Goal: Use online tool/utility: Utilize a website feature to perform a specific function

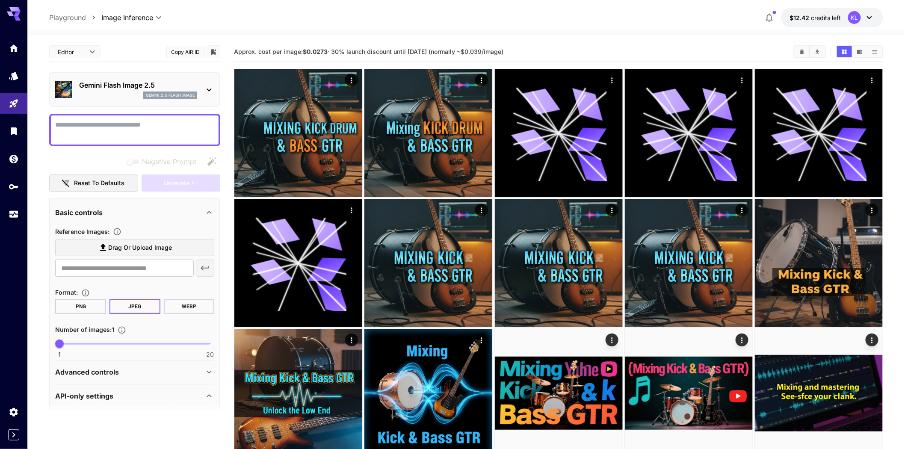
click at [81, 22] on p "Playground" at bounding box center [67, 17] width 37 height 10
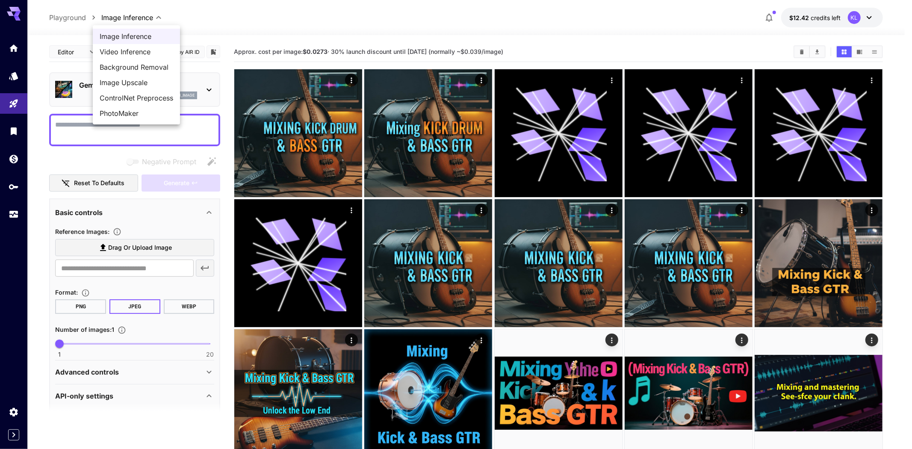
click at [138, 41] on span "Image Inference" at bounding box center [137, 36] width 74 height 10
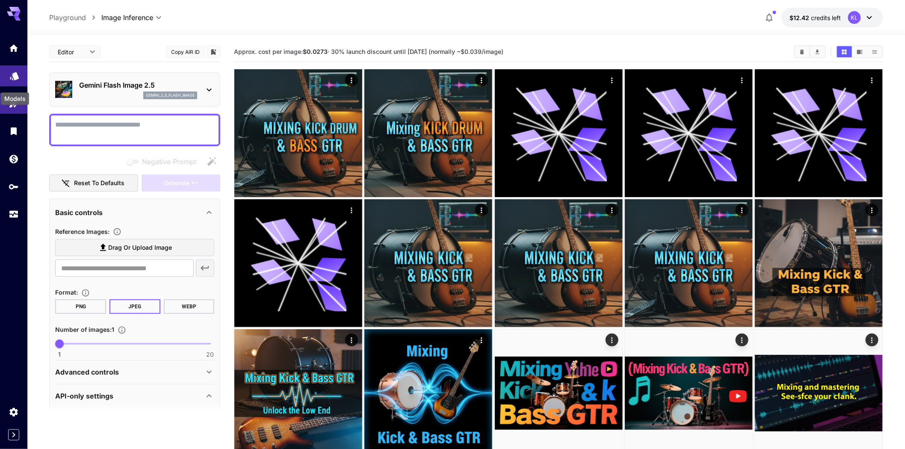
click at [11, 78] on icon "Models" at bounding box center [14, 73] width 10 height 10
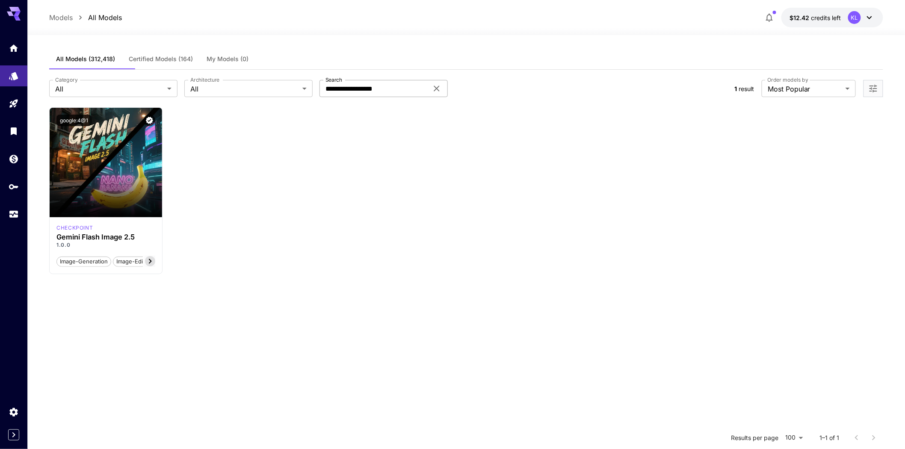
click at [438, 94] on icon at bounding box center [437, 88] width 10 height 10
click at [405, 97] on input "Search" at bounding box center [374, 88] width 109 height 17
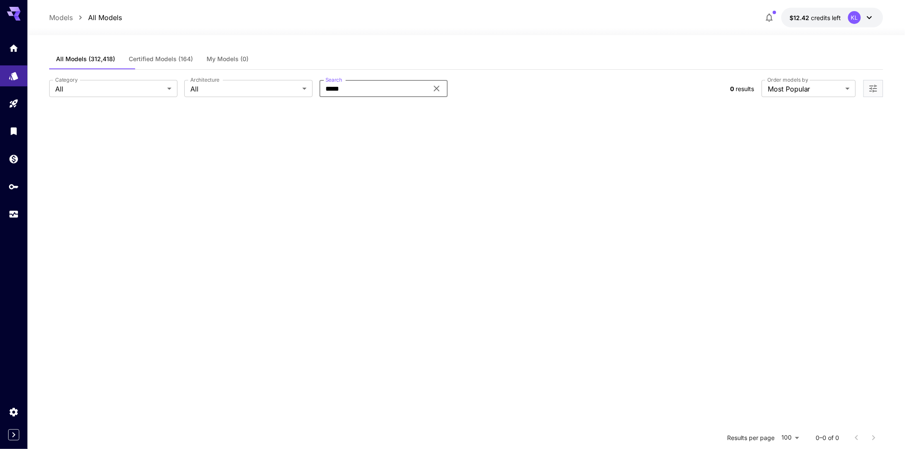
click at [330, 97] on input "*****" at bounding box center [374, 88] width 109 height 17
drag, startPoint x: 359, startPoint y: 110, endPoint x: 325, endPoint y: 104, distance: 34.7
click at [325, 97] on input "*****" at bounding box center [374, 88] width 109 height 17
type input "*****"
click at [13, 49] on icon "Home" at bounding box center [14, 45] width 9 height 7
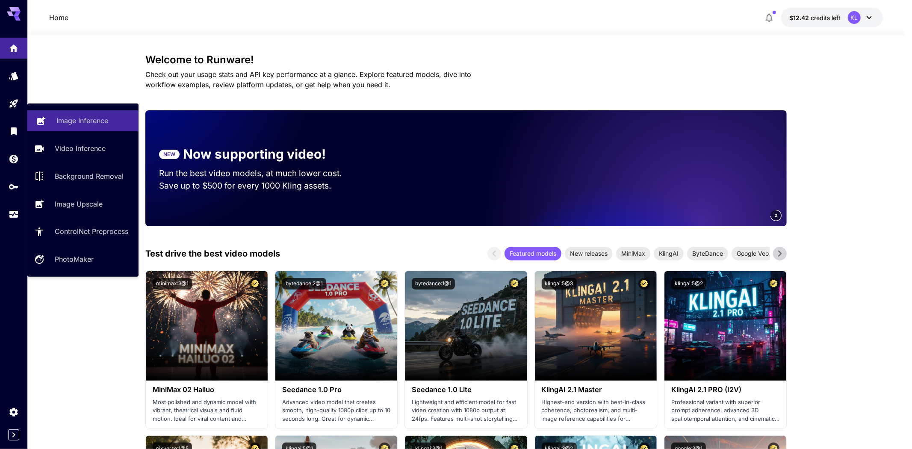
click at [78, 121] on p "Image Inference" at bounding box center [82, 120] width 52 height 10
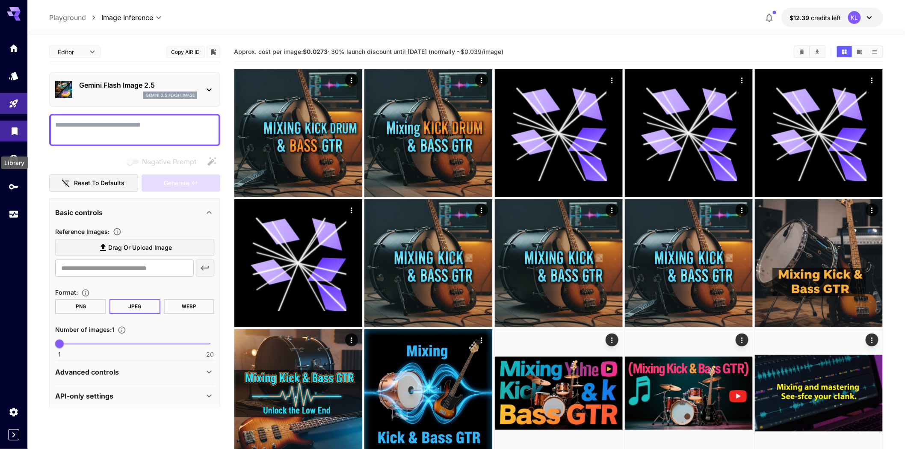
click at [13, 133] on icon "Library" at bounding box center [15, 129] width 6 height 8
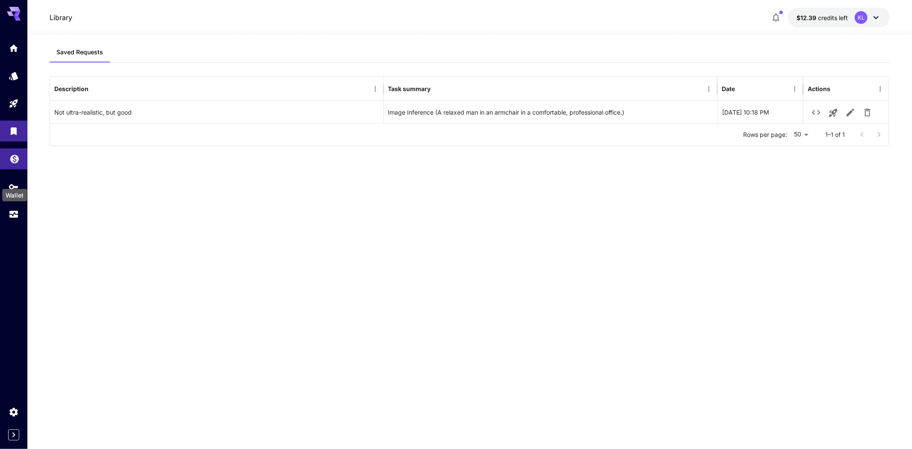
click at [17, 161] on icon "Wallet" at bounding box center [14, 156] width 9 height 9
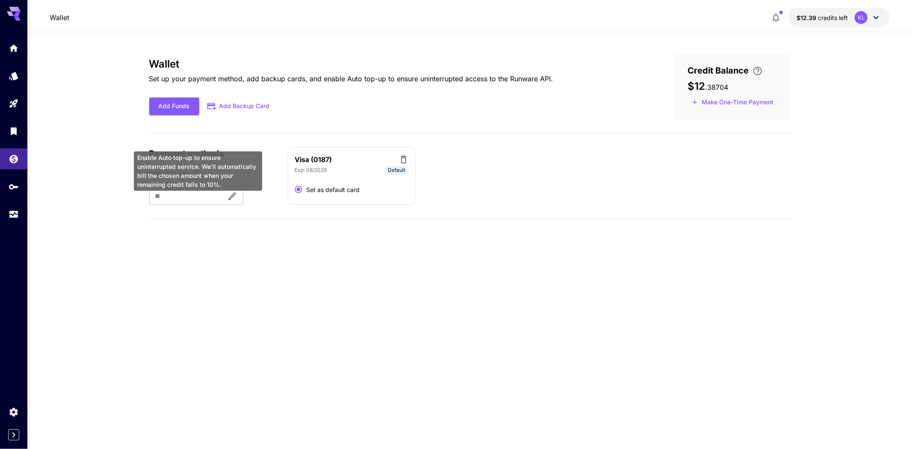
click at [195, 178] on icon "Enable Auto top-up to ensure uninterrupted service. We'll automatically bill th…" at bounding box center [197, 173] width 10 height 10
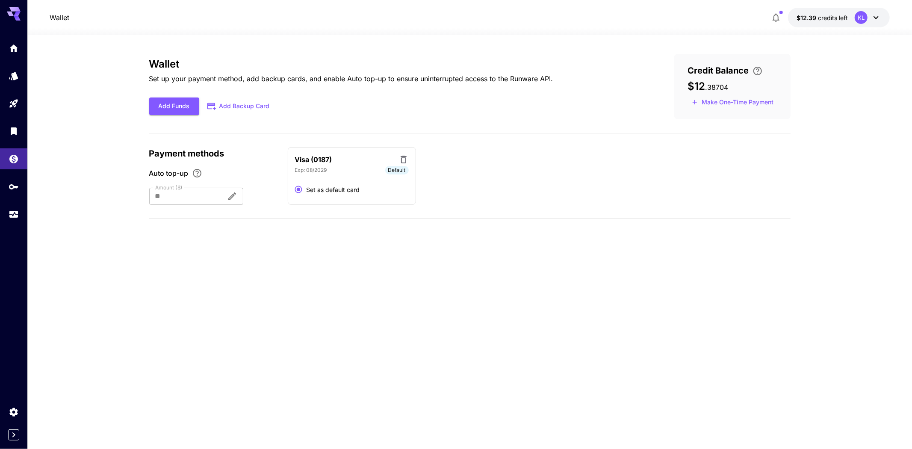
click at [217, 274] on div "Wallet Set up your payment method, add backup cards, and enable Auto top-up to …" at bounding box center [470, 242] width 642 height 376
click at [216, 205] on div at bounding box center [184, 196] width 71 height 17
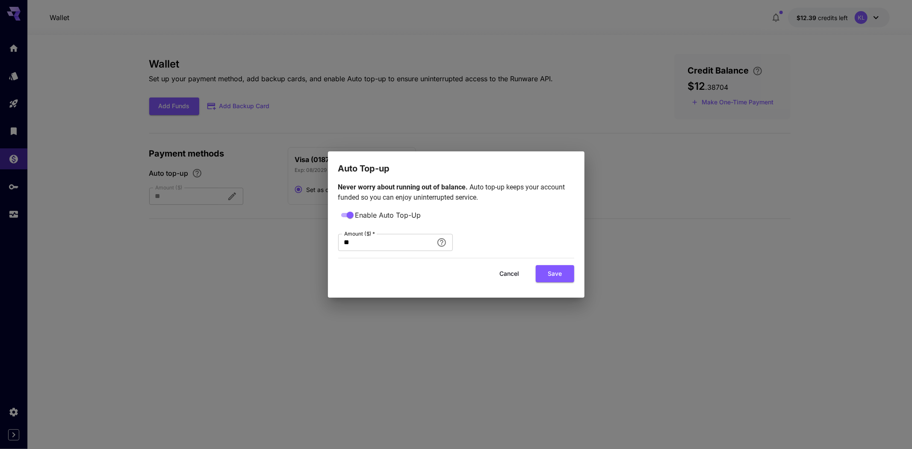
click at [508, 283] on button "Cancel" at bounding box center [510, 274] width 38 height 18
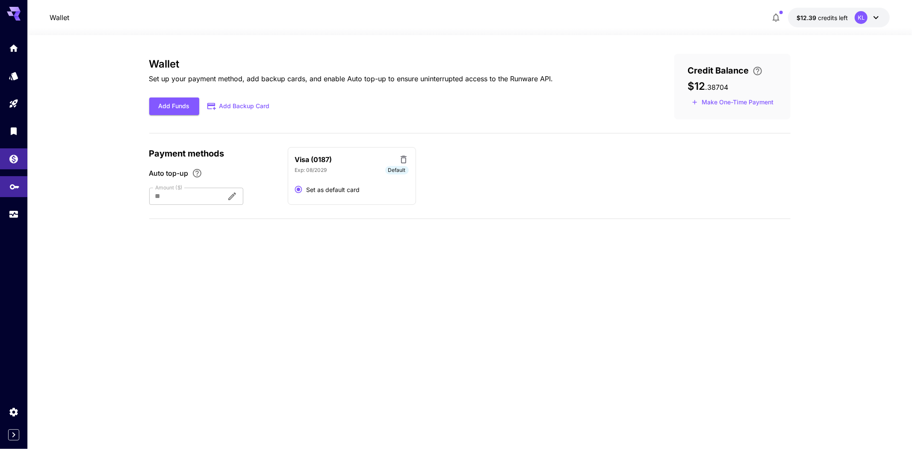
click at [7, 197] on link at bounding box center [13, 186] width 27 height 21
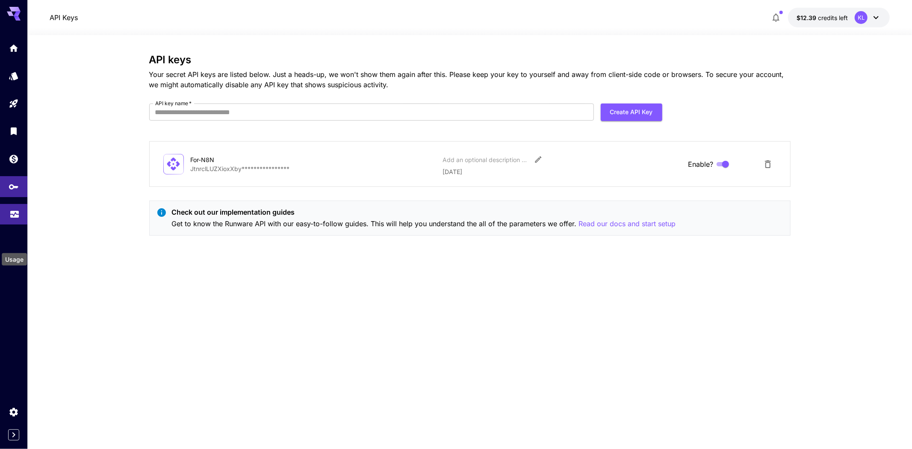
click at [13, 217] on icon "Usage" at bounding box center [14, 212] width 10 height 10
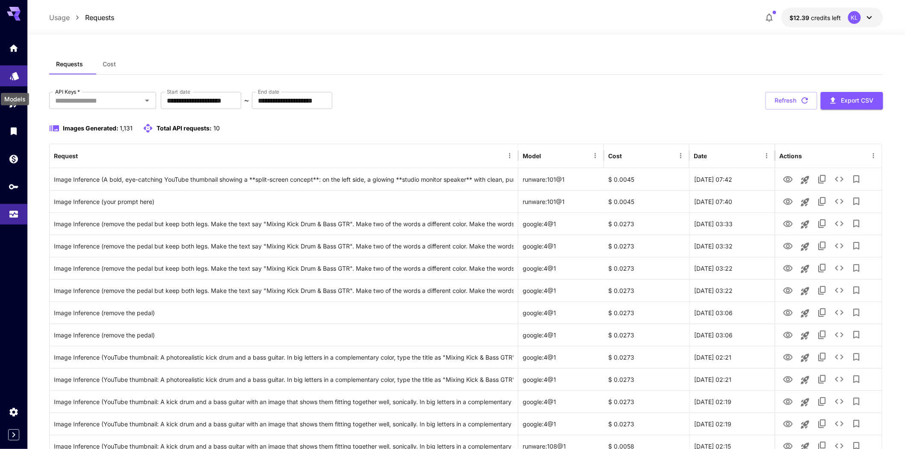
click at [9, 75] on link at bounding box center [13, 75] width 27 height 21
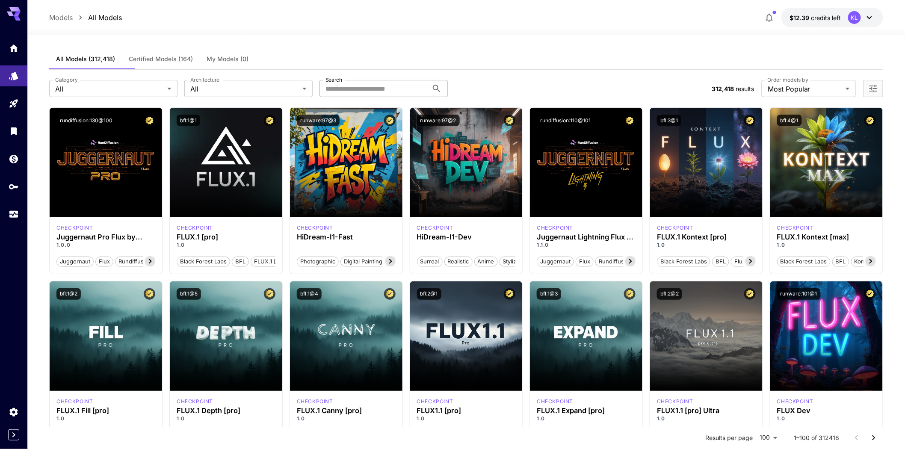
click at [349, 97] on input "Search" at bounding box center [374, 88] width 109 height 17
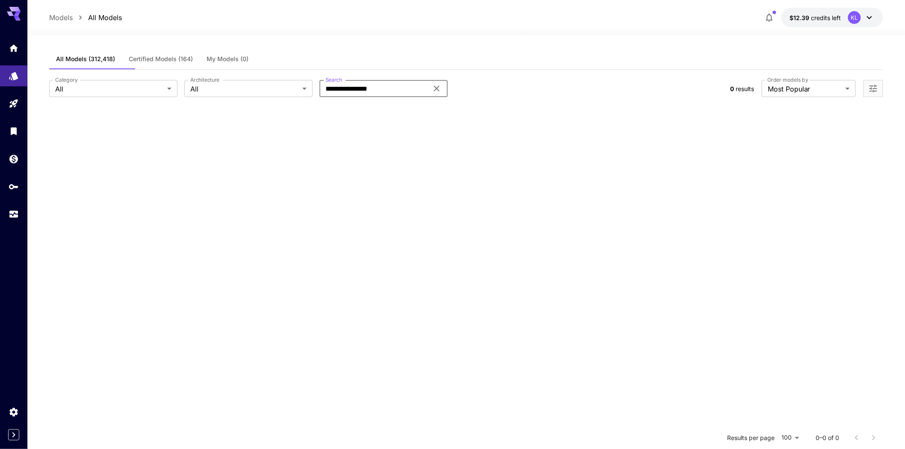
drag, startPoint x: 398, startPoint y: 106, endPoint x: 320, endPoint y: 109, distance: 78.8
click at [320, 97] on div "**********" at bounding box center [386, 88] width 674 height 17
type input "****"
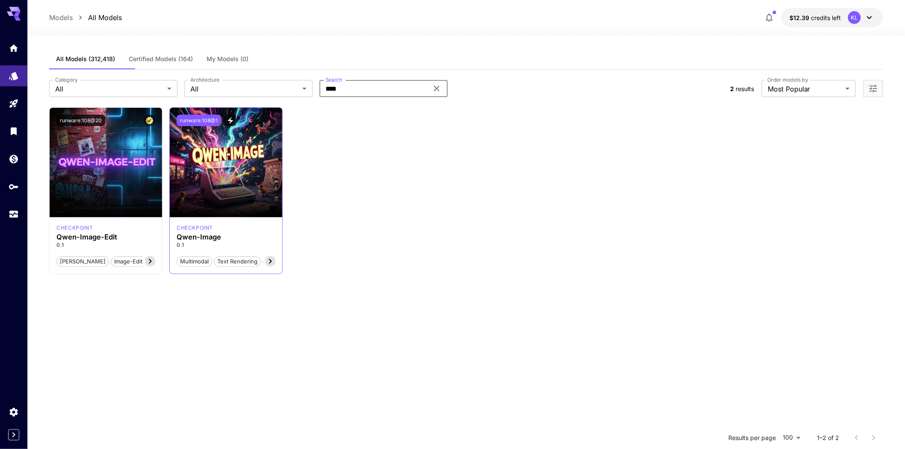
click at [221, 126] on button "runware:108@1" at bounding box center [199, 121] width 44 height 12
click at [14, 162] on icon "Wallet" at bounding box center [14, 156] width 10 height 10
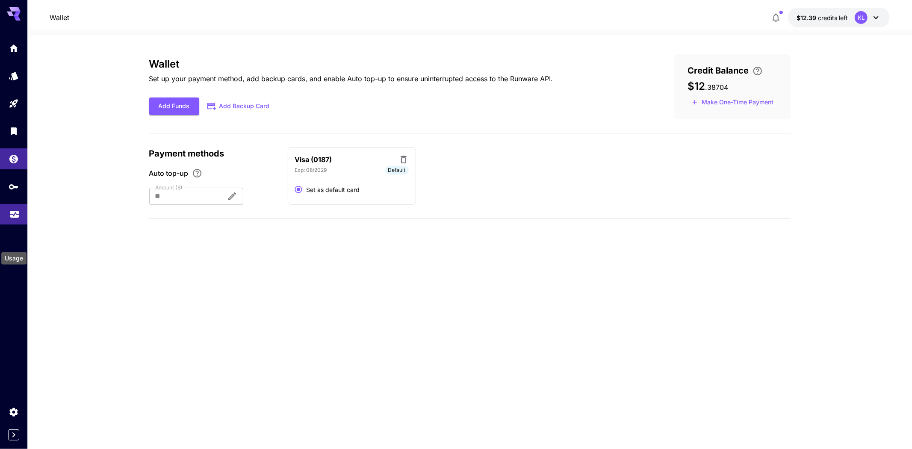
click at [9, 217] on icon "Usage" at bounding box center [14, 212] width 10 height 10
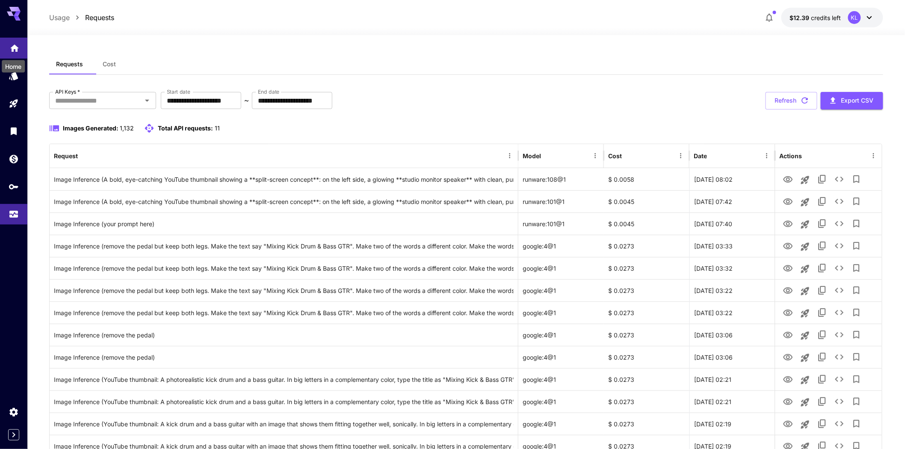
click at [12, 48] on icon "Home" at bounding box center [14, 45] width 9 height 7
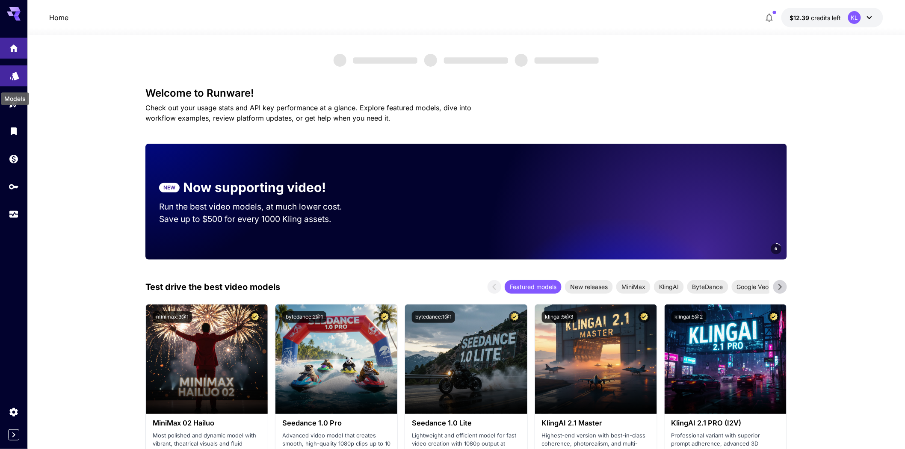
click at [13, 78] on icon "Models" at bounding box center [14, 73] width 10 height 10
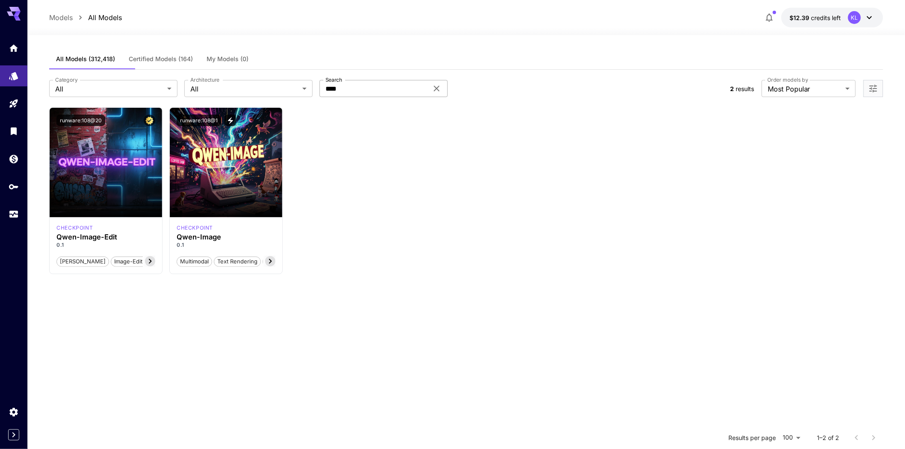
click at [438, 92] on icon at bounding box center [437, 89] width 6 height 6
click at [386, 97] on input "Search" at bounding box center [374, 88] width 109 height 17
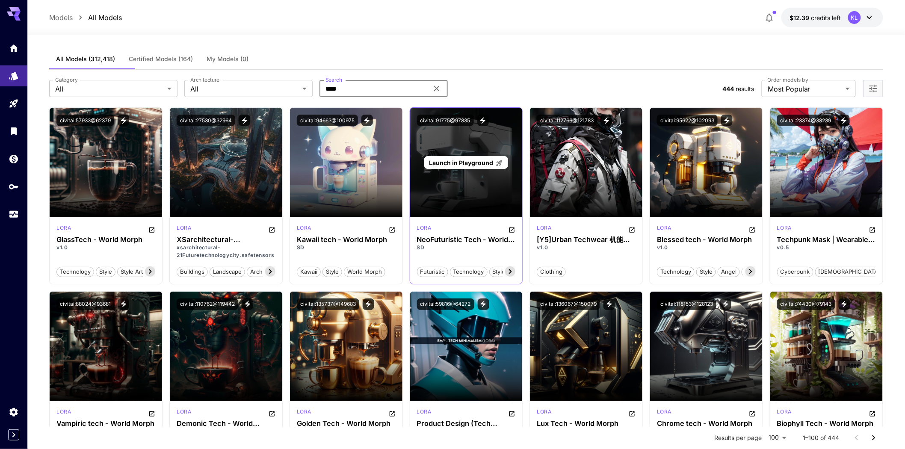
type input "****"
click at [493, 166] on span "Launch in Playground" at bounding box center [461, 162] width 64 height 7
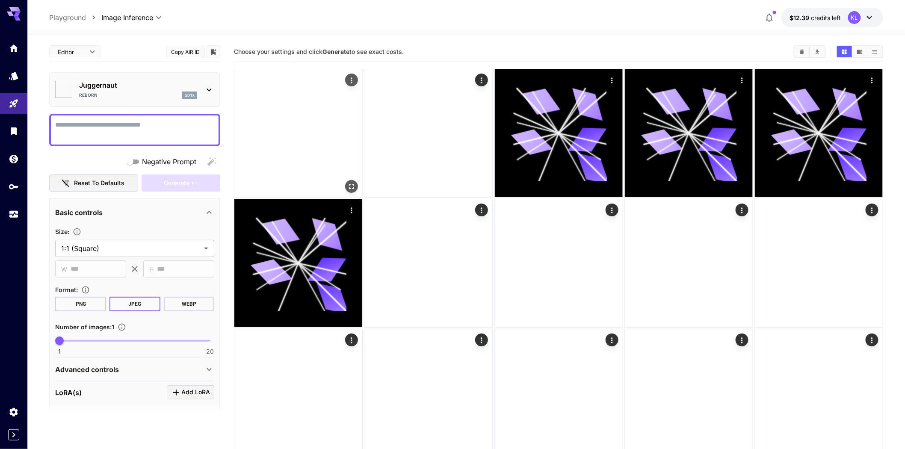
type input "*******"
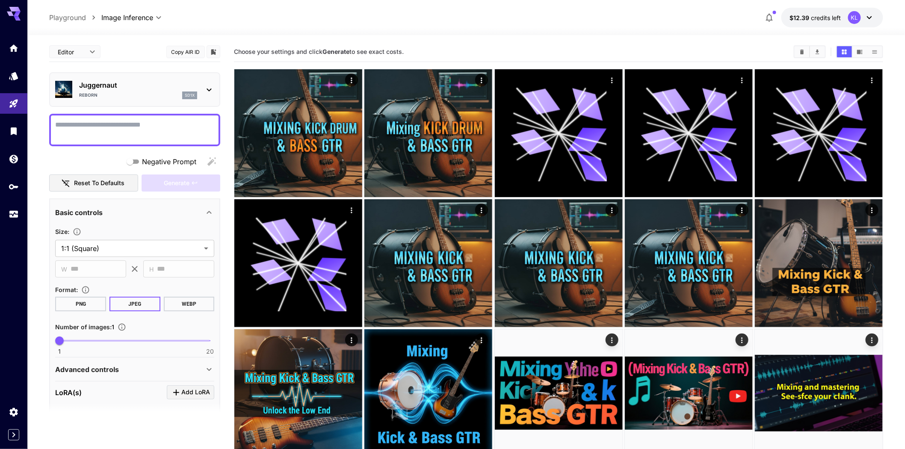
click at [188, 58] on button "Copy AIR ID" at bounding box center [185, 52] width 38 height 12
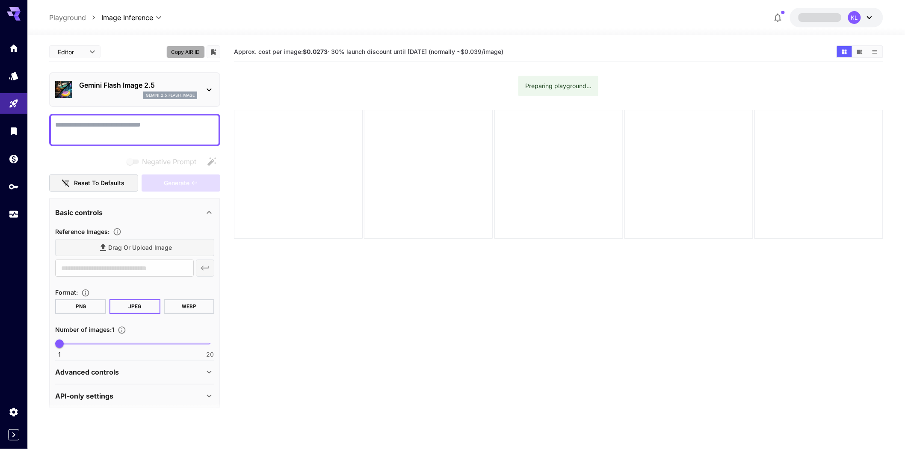
click at [186, 58] on button "Copy AIR ID" at bounding box center [185, 52] width 38 height 12
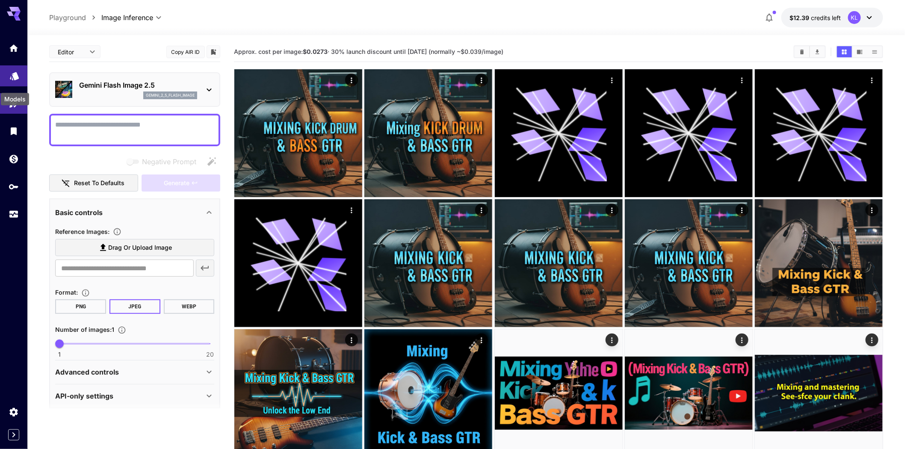
click at [9, 78] on icon "Models" at bounding box center [14, 73] width 10 height 10
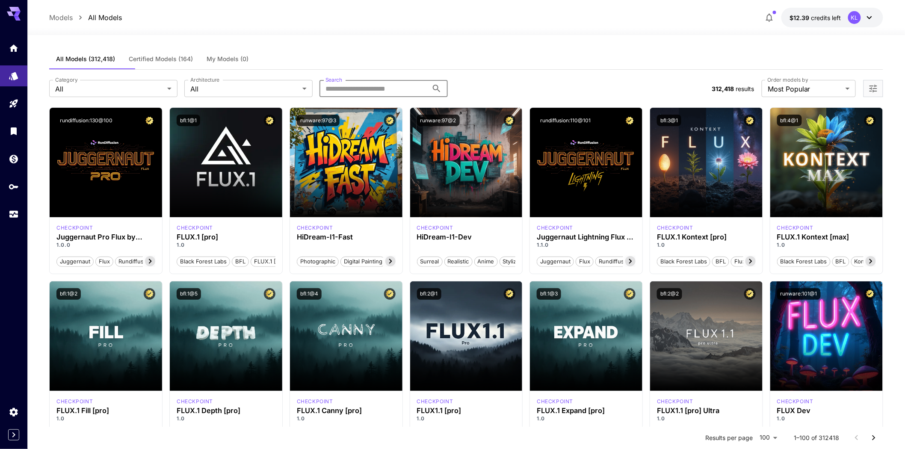
click at [351, 97] on input "Search" at bounding box center [374, 88] width 109 height 17
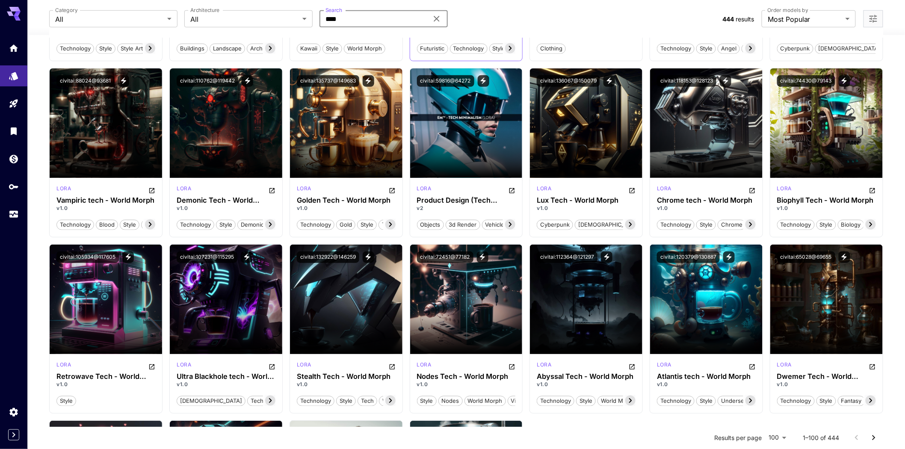
scroll to position [237, 0]
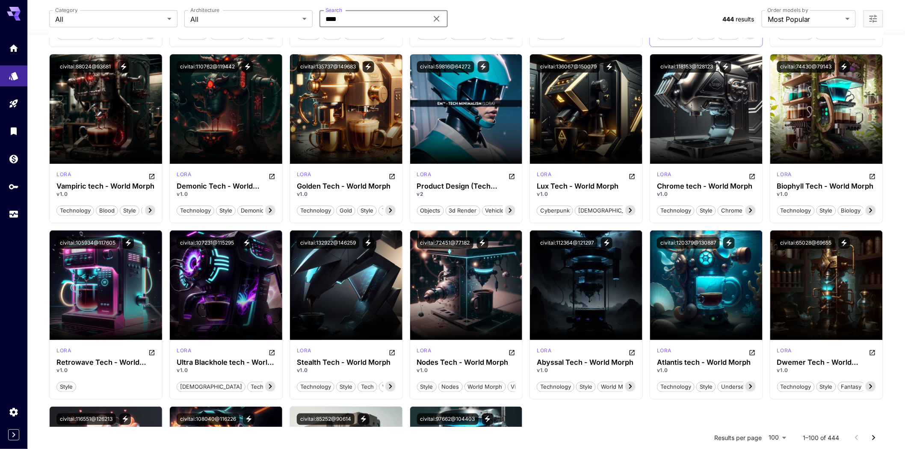
type input "****"
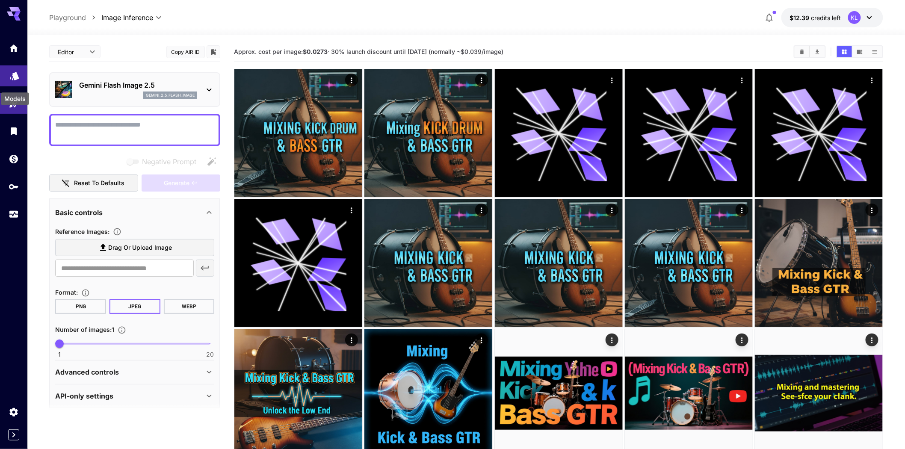
click at [9, 78] on icon "Models" at bounding box center [14, 73] width 10 height 10
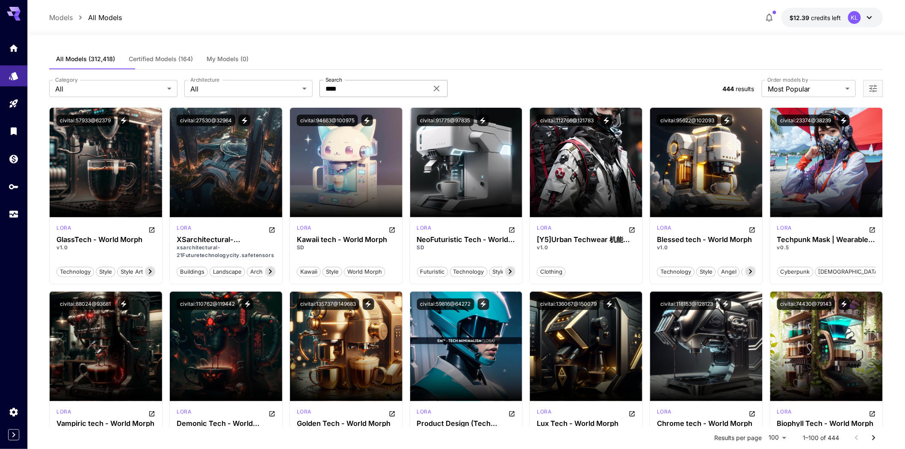
click at [438, 92] on icon at bounding box center [437, 89] width 6 height 6
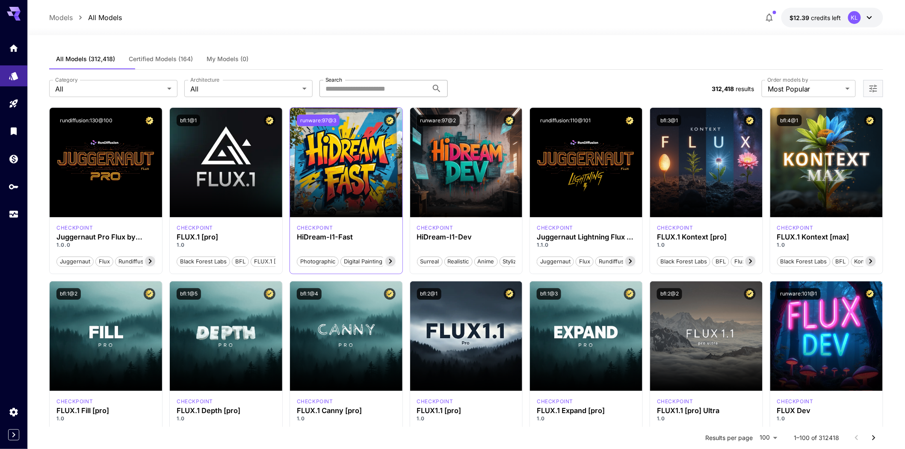
click at [340, 126] on button "runware:97@3" at bounding box center [318, 121] width 43 height 12
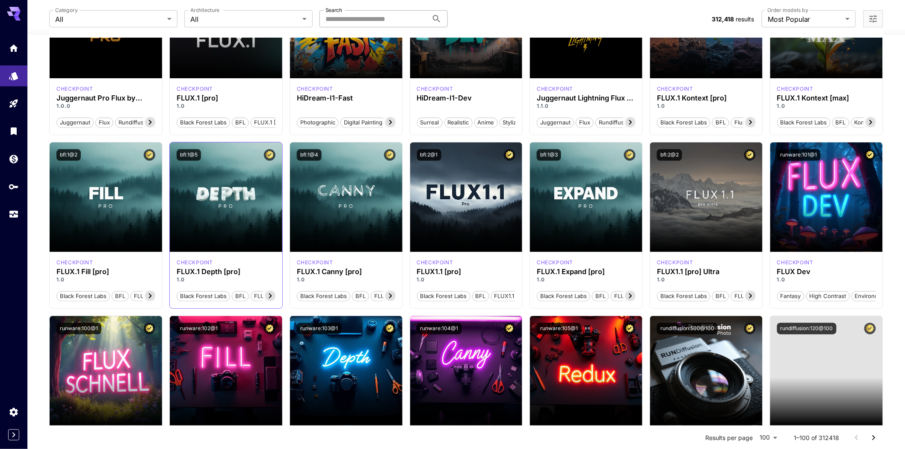
scroll to position [190, 0]
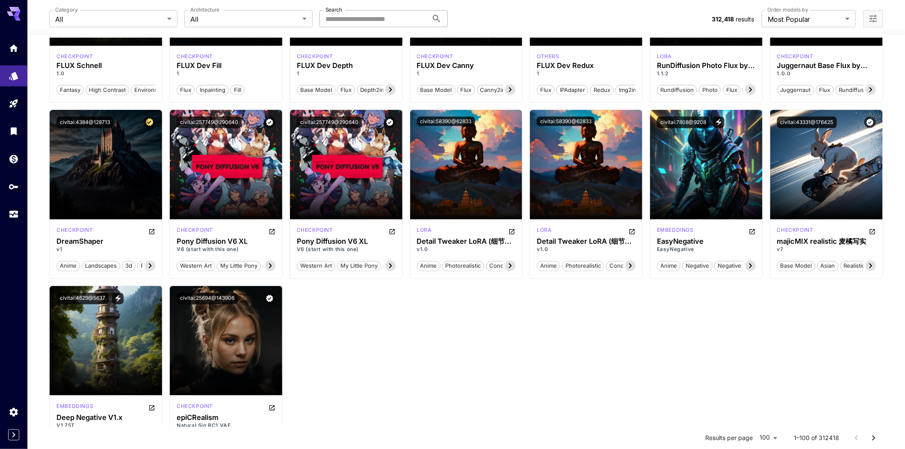
scroll to position [523, 0]
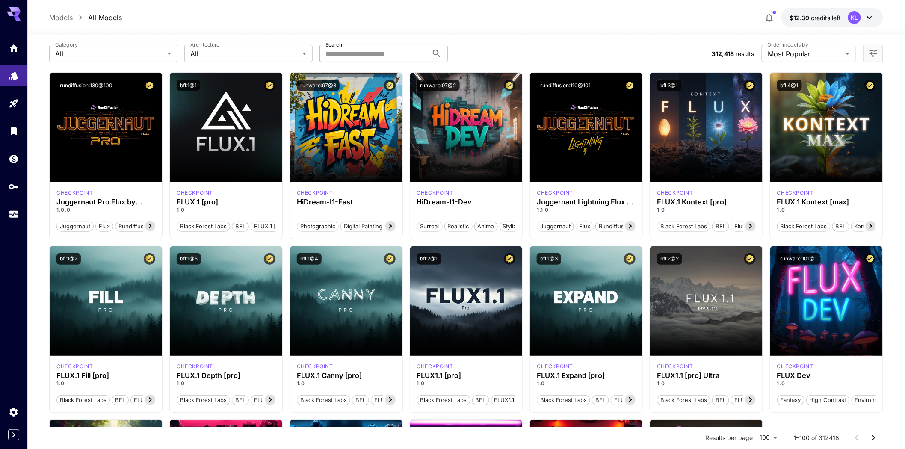
scroll to position [0, 0]
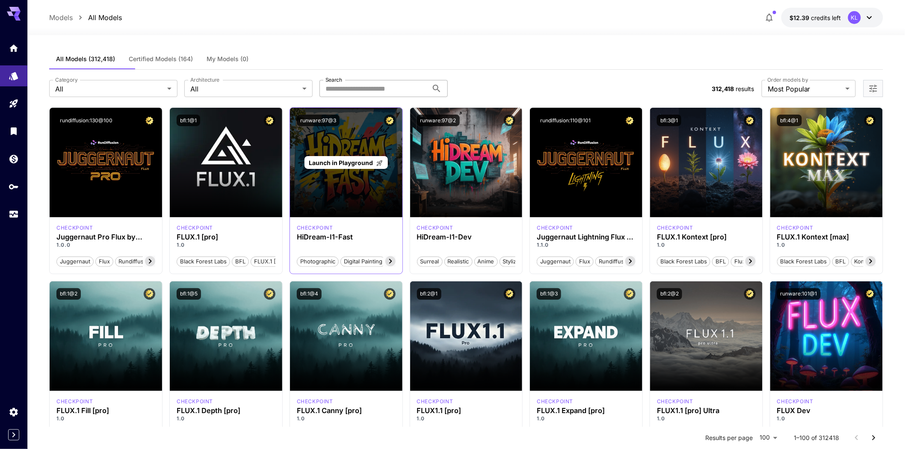
click at [403, 211] on div "Launch in Playground" at bounding box center [346, 163] width 113 height 110
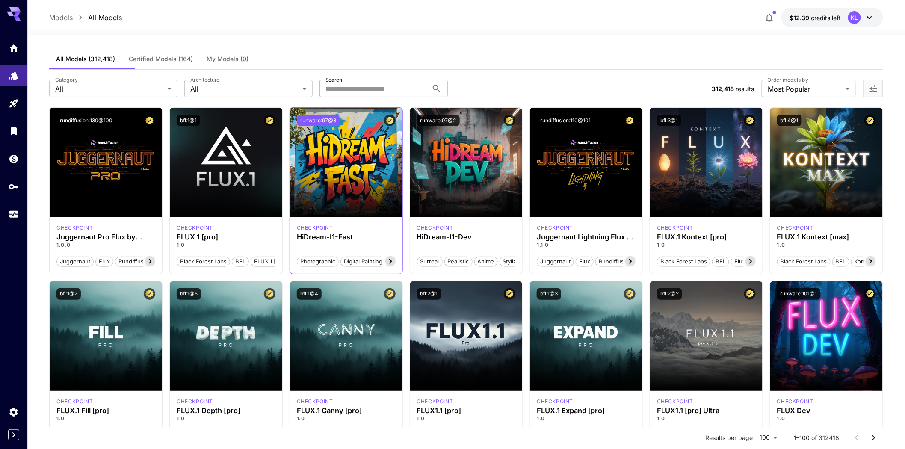
click at [340, 126] on button "runware:97@3" at bounding box center [318, 121] width 43 height 12
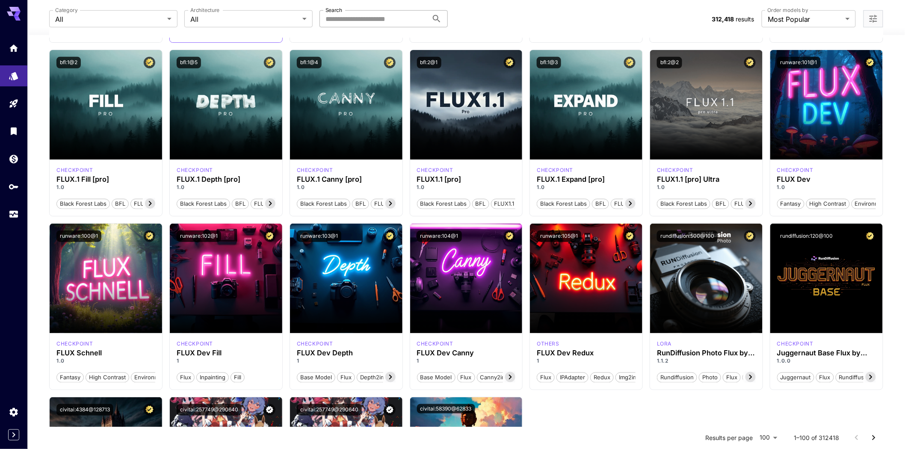
scroll to position [237, 0]
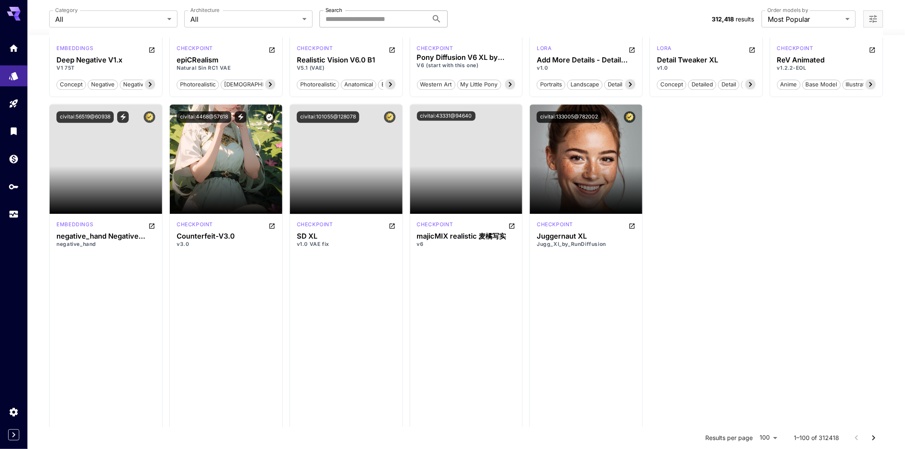
scroll to position [998, 0]
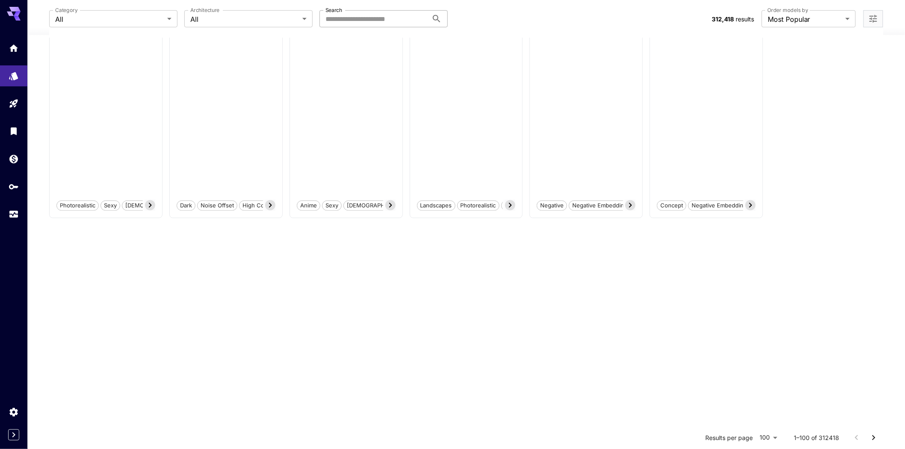
scroll to position [1568, 0]
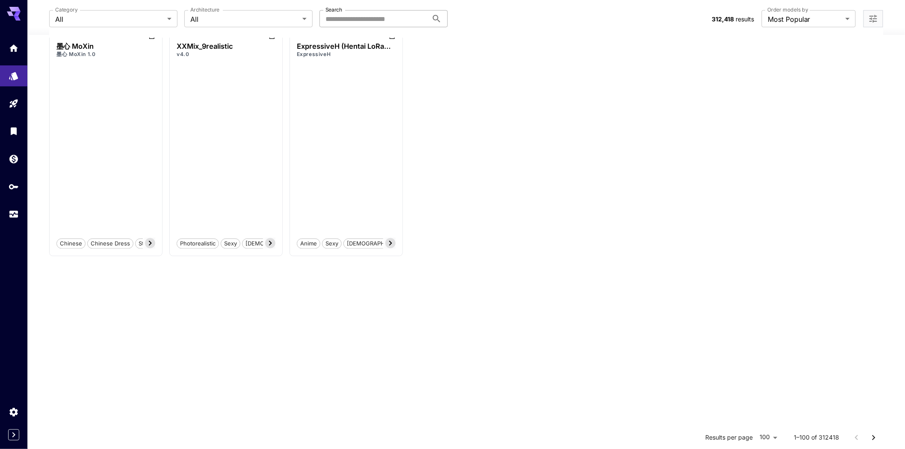
scroll to position [1759, 0]
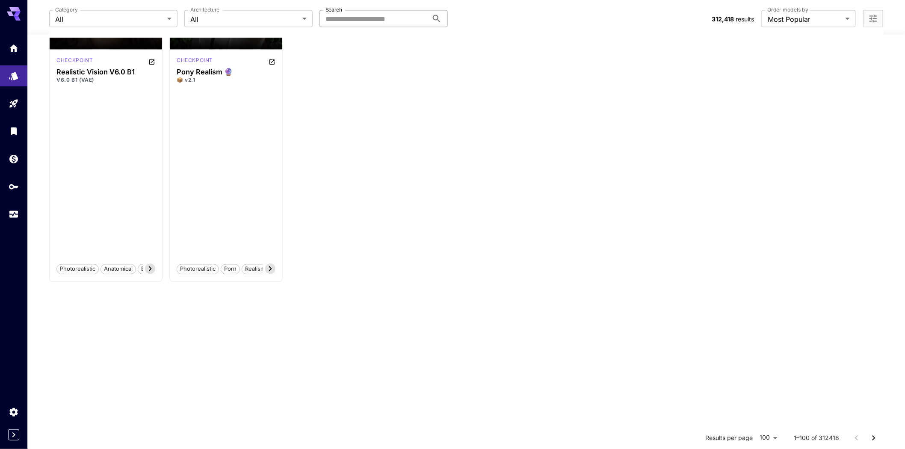
scroll to position [1948, 0]
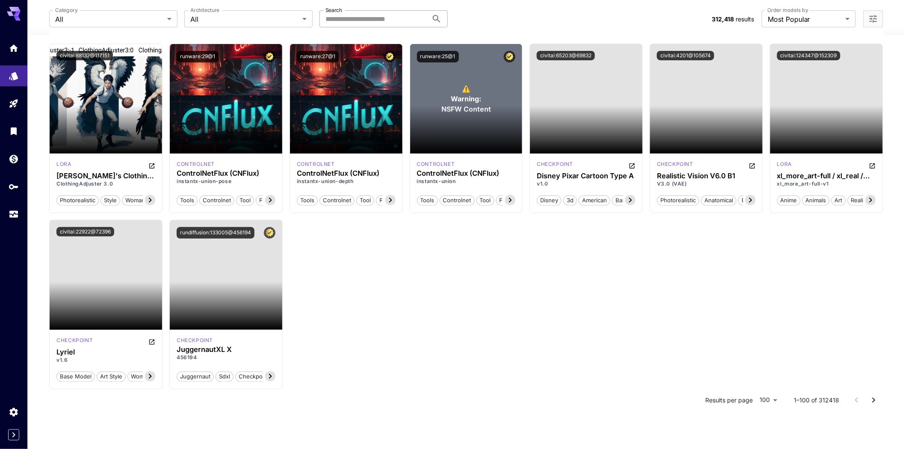
scroll to position [3470, 0]
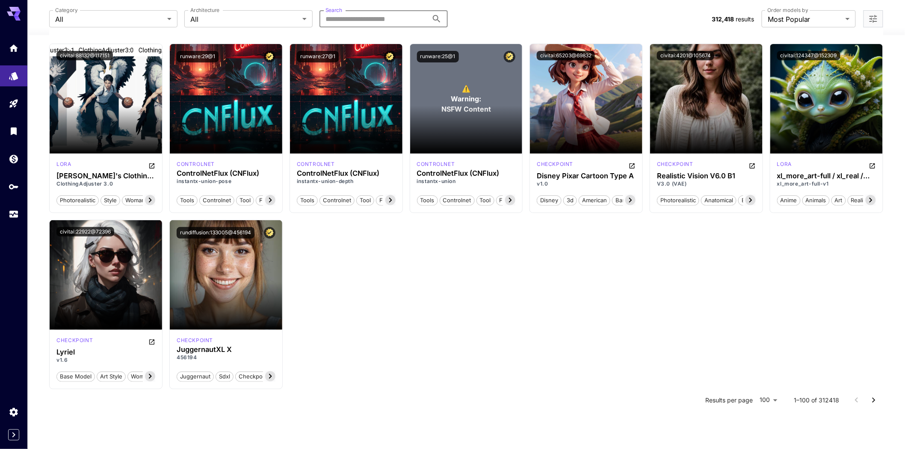
click at [379, 27] on input "Search" at bounding box center [374, 18] width 109 height 17
type input "*******"
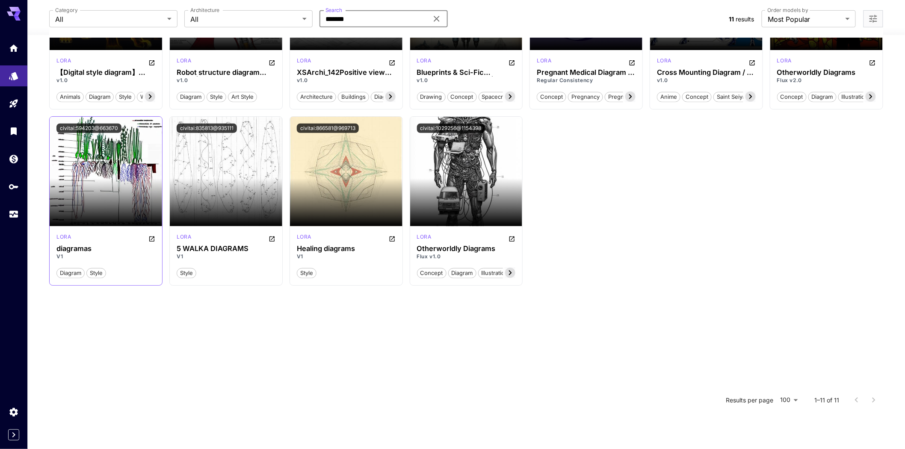
scroll to position [198, 0]
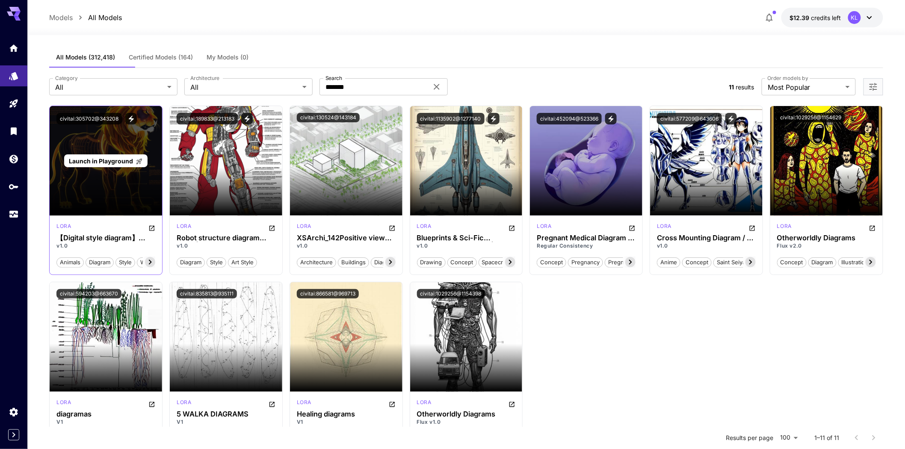
scroll to position [0, 0]
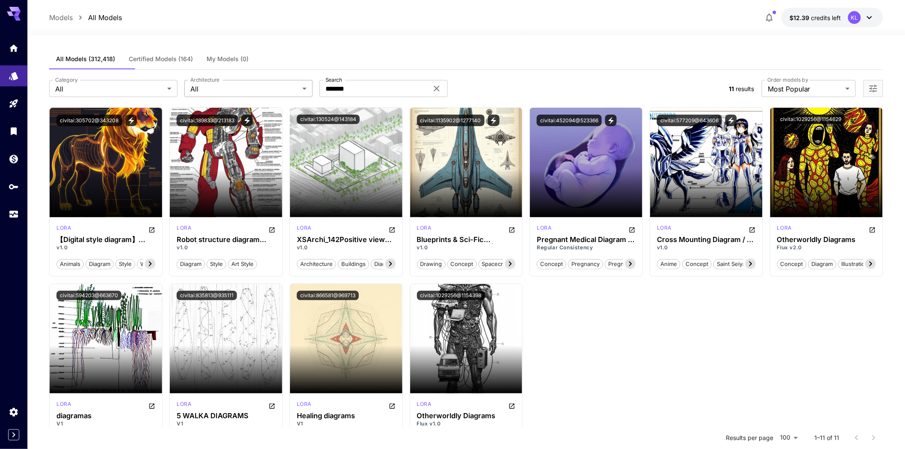
click at [211, 106] on body "**********" at bounding box center [452, 302] width 905 height 604
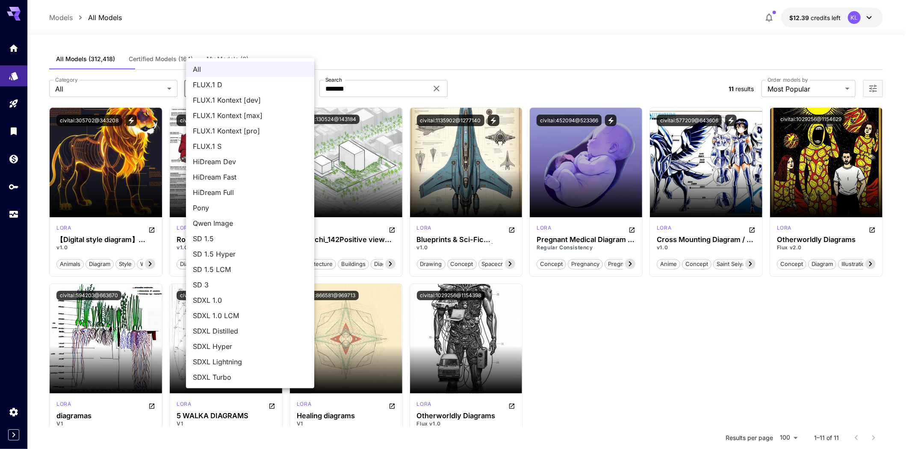
click at [117, 101] on div at bounding box center [456, 224] width 912 height 449
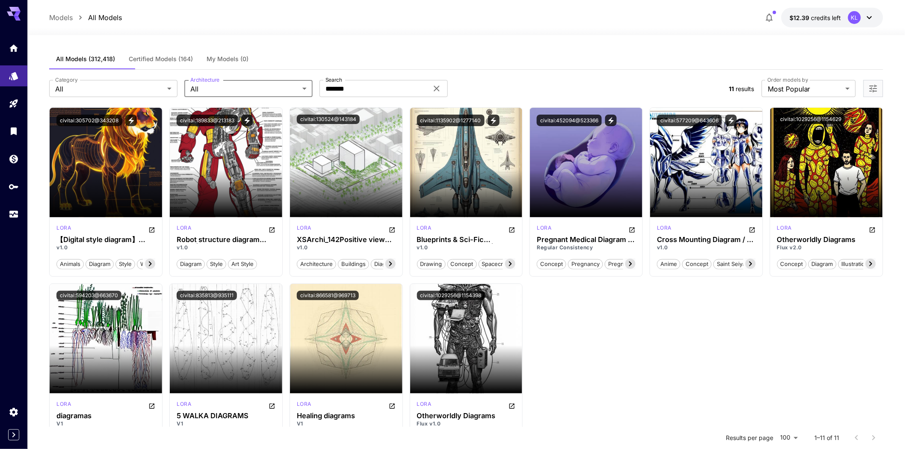
click at [117, 101] on body "**********" at bounding box center [452, 302] width 905 height 604
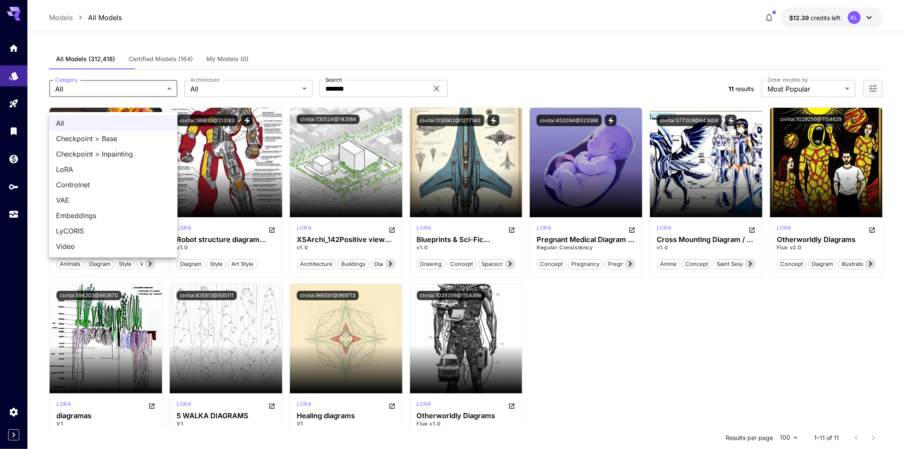
click at [113, 137] on span "Checkpoint > Base" at bounding box center [113, 138] width 115 height 10
type input "**********"
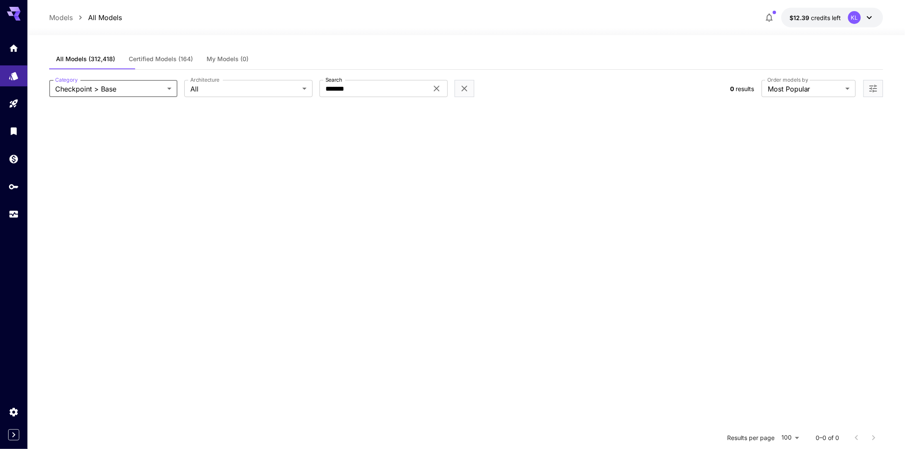
click at [435, 94] on icon at bounding box center [437, 88] width 10 height 10
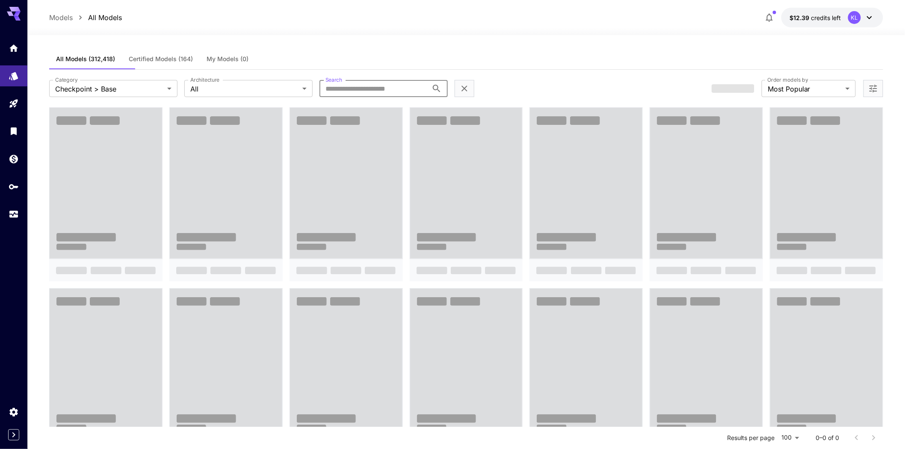
click at [412, 97] on input "Search" at bounding box center [374, 88] width 109 height 17
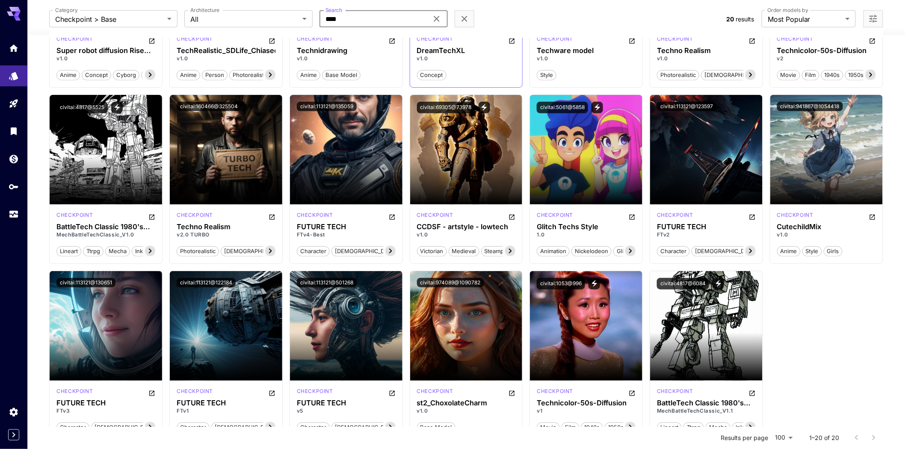
scroll to position [190, 0]
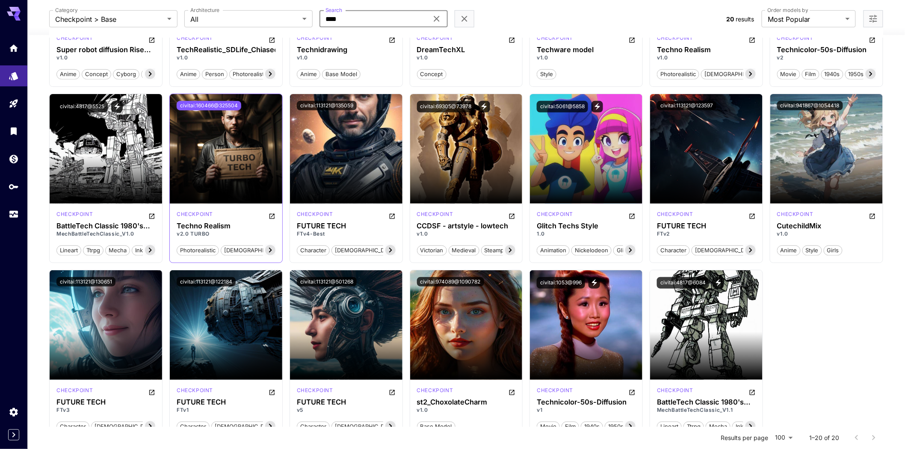
type input "****"
click at [241, 110] on button "civitai:160466@325504" at bounding box center [209, 105] width 65 height 9
click at [108, 113] on button "civitai:4817@5525" at bounding box center [81, 107] width 51 height 12
